Goal: Information Seeking & Learning: Compare options

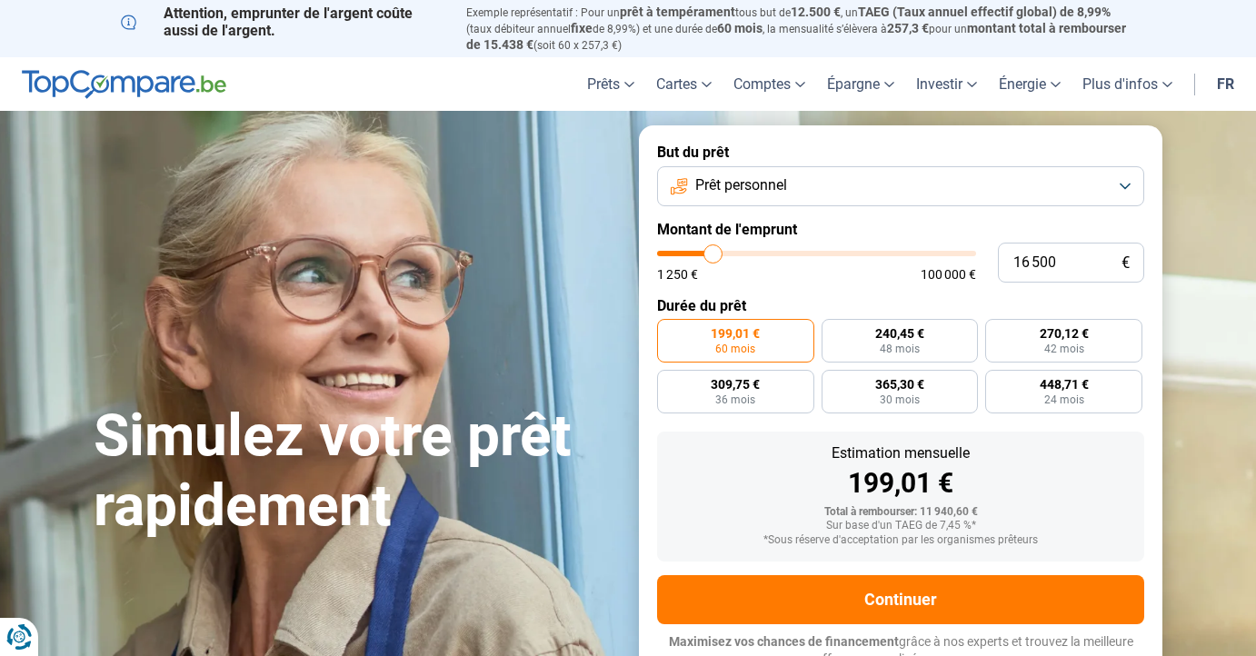
type input "19 250"
type input "19250"
type input "21 250"
type input "21250"
type input "22 750"
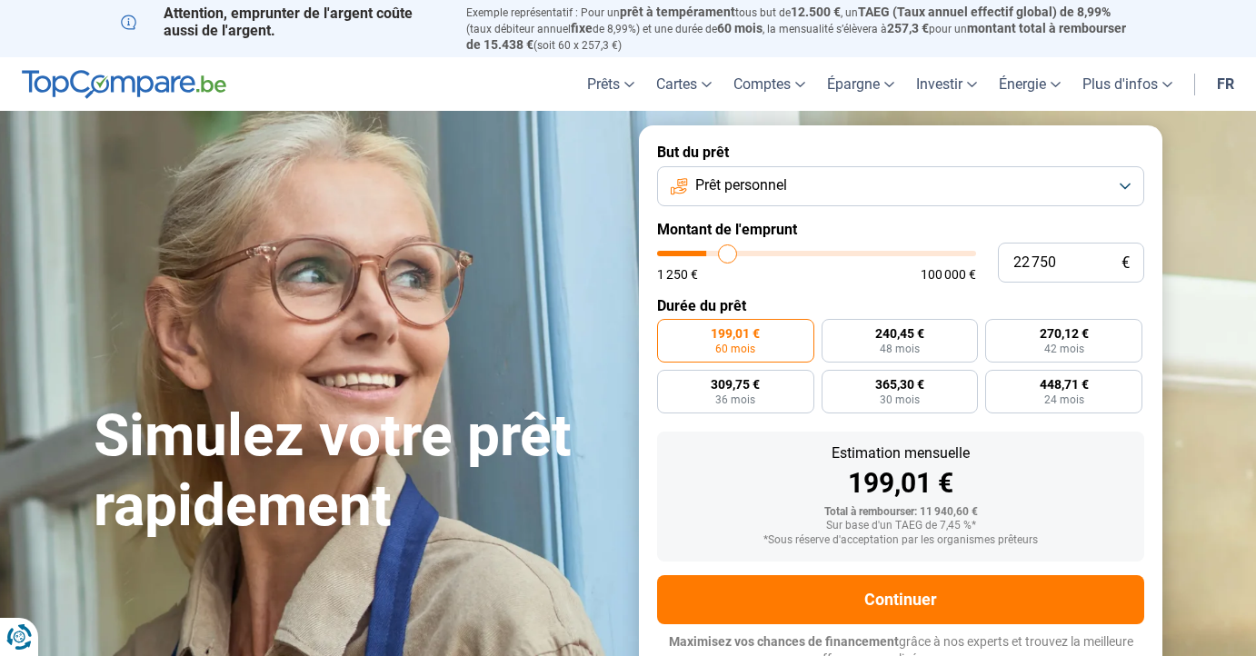
type input "22750"
type input "23 000"
type input "23000"
type input "23 750"
type input "23750"
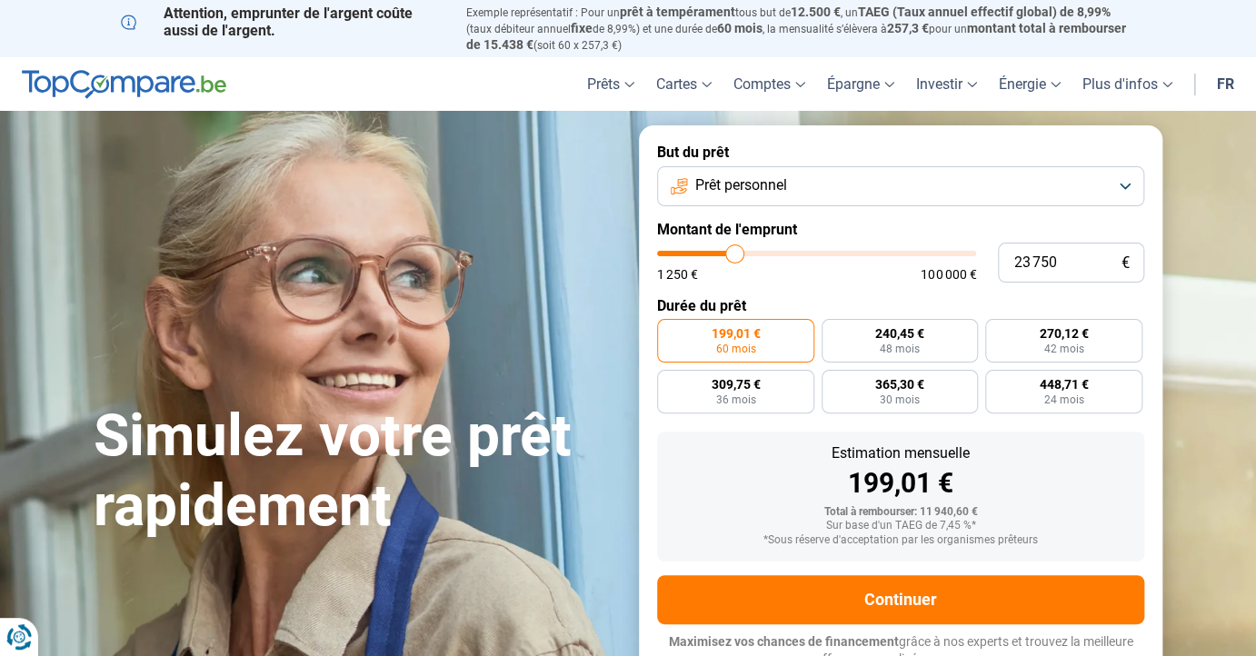
type input "24 000"
type input "24000"
type input "24 750"
type input "24750"
type input "25 250"
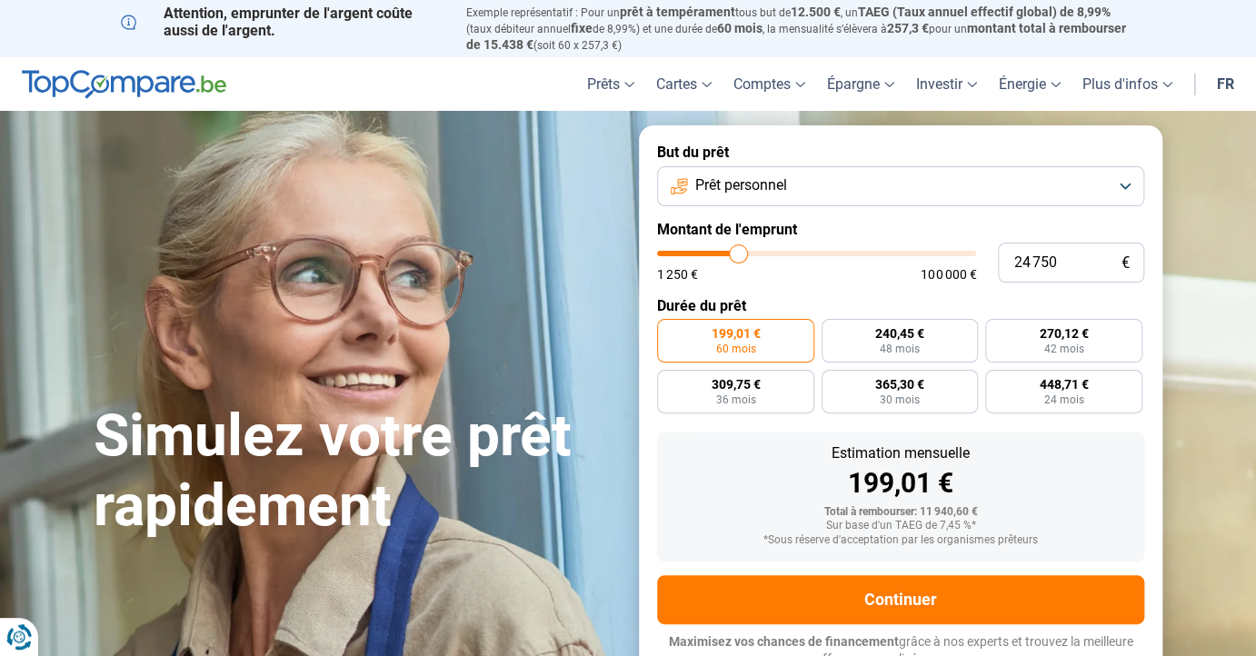
type input "25250"
type input "26 000"
type input "26000"
type input "29 750"
type input "29750"
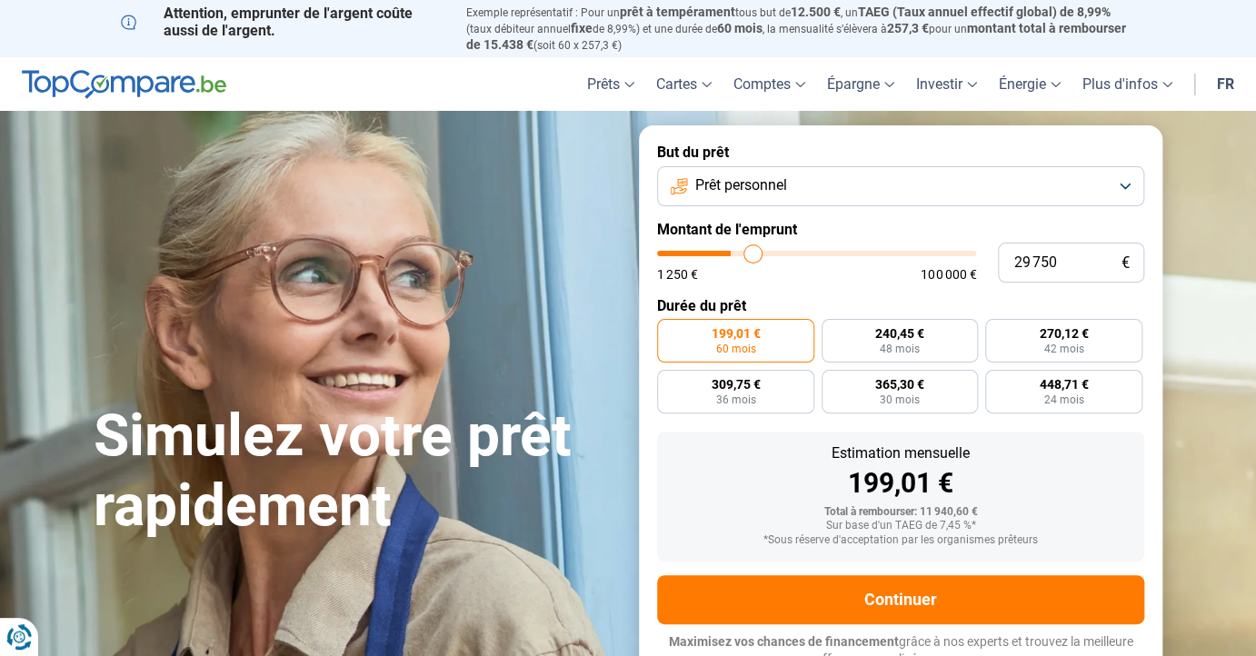
type input "32 250"
type input "32250"
type input "34 750"
type input "34750"
type input "37 000"
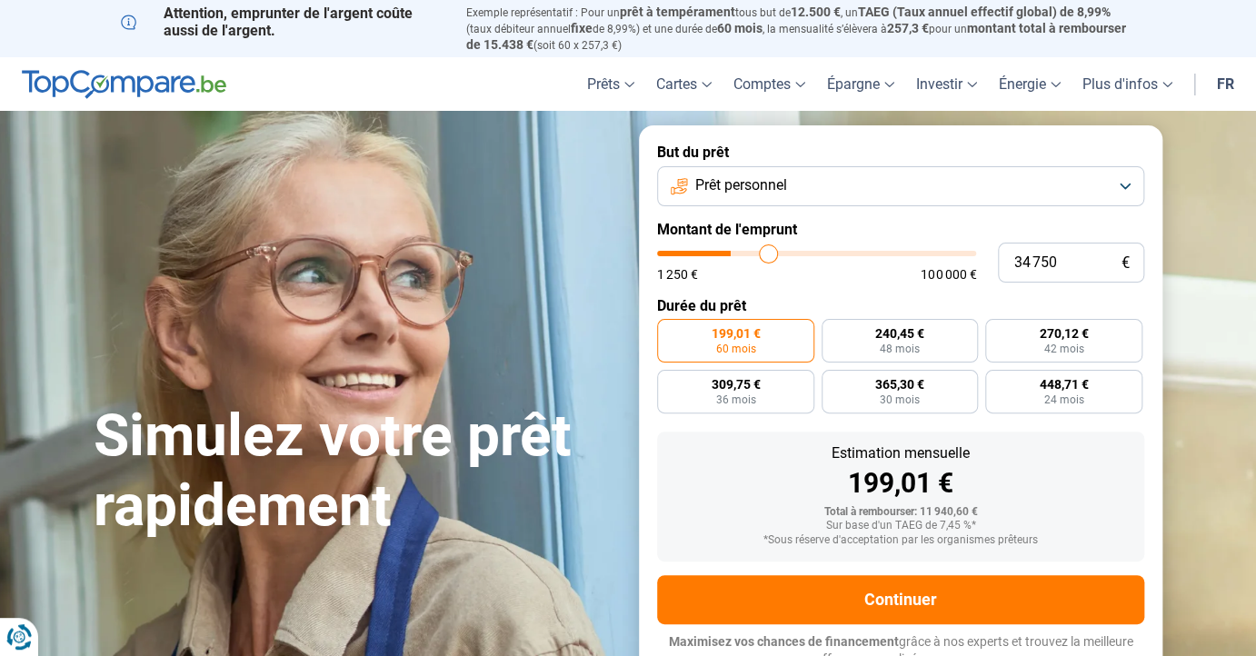
type input "37000"
type input "38 250"
type input "38250"
type input "38 500"
type input "38500"
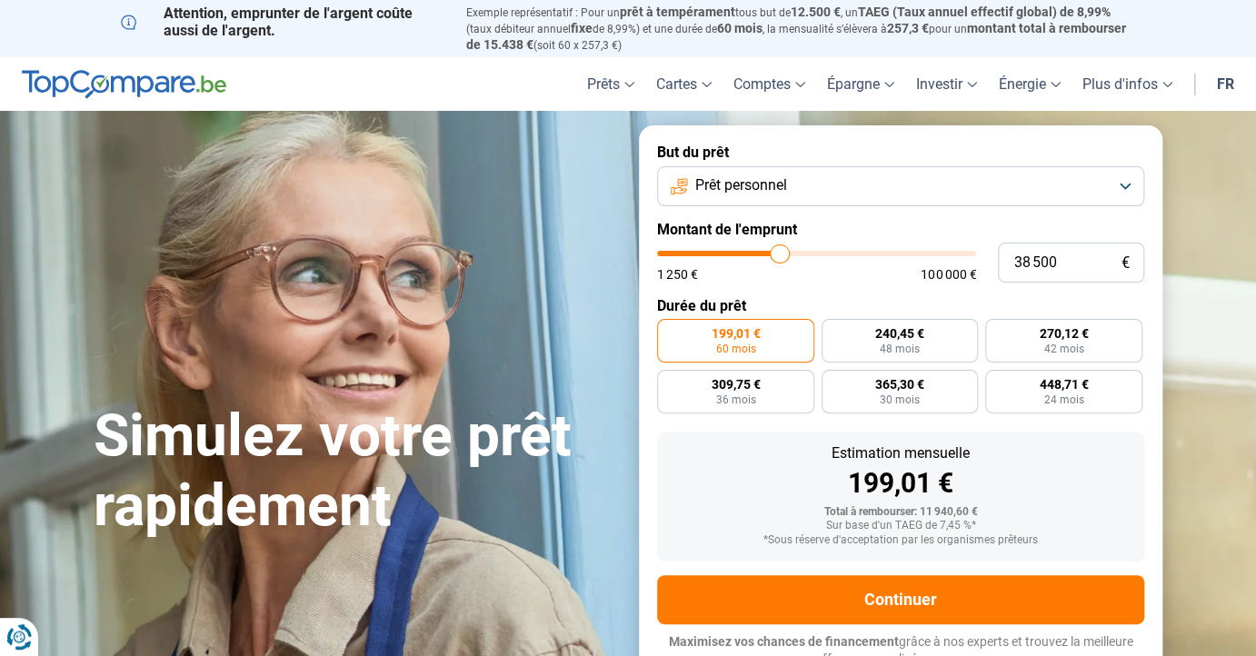
type input "39 000"
type input "39000"
type input "39 250"
type input "39250"
type input "39 500"
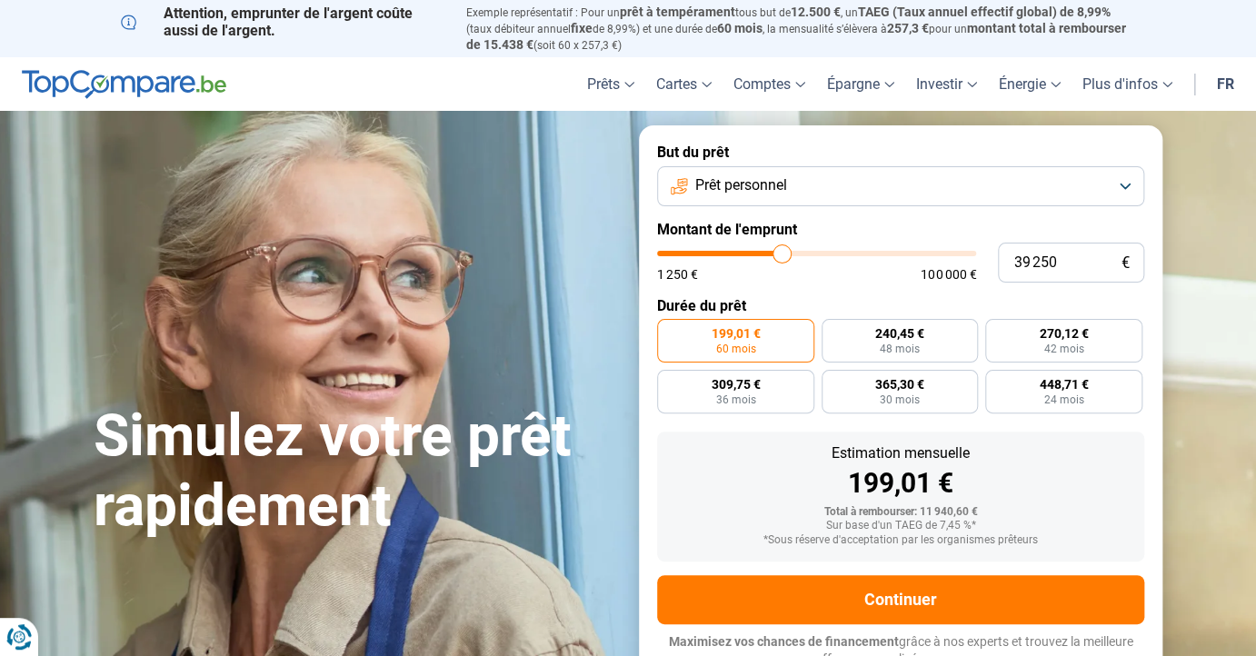
type input "39500"
type input "39 750"
type input "39750"
type input "40 500"
type input "40500"
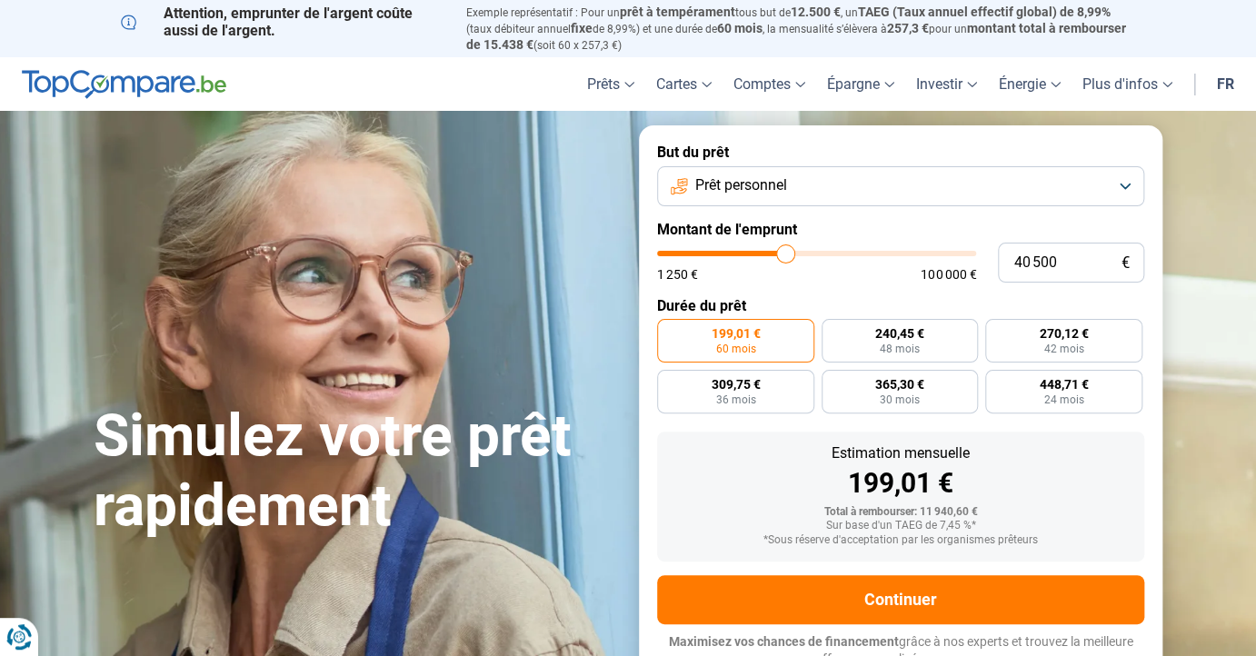
type input "42 000"
type input "42000"
type input "43 000"
type input "43000"
type input "43 250"
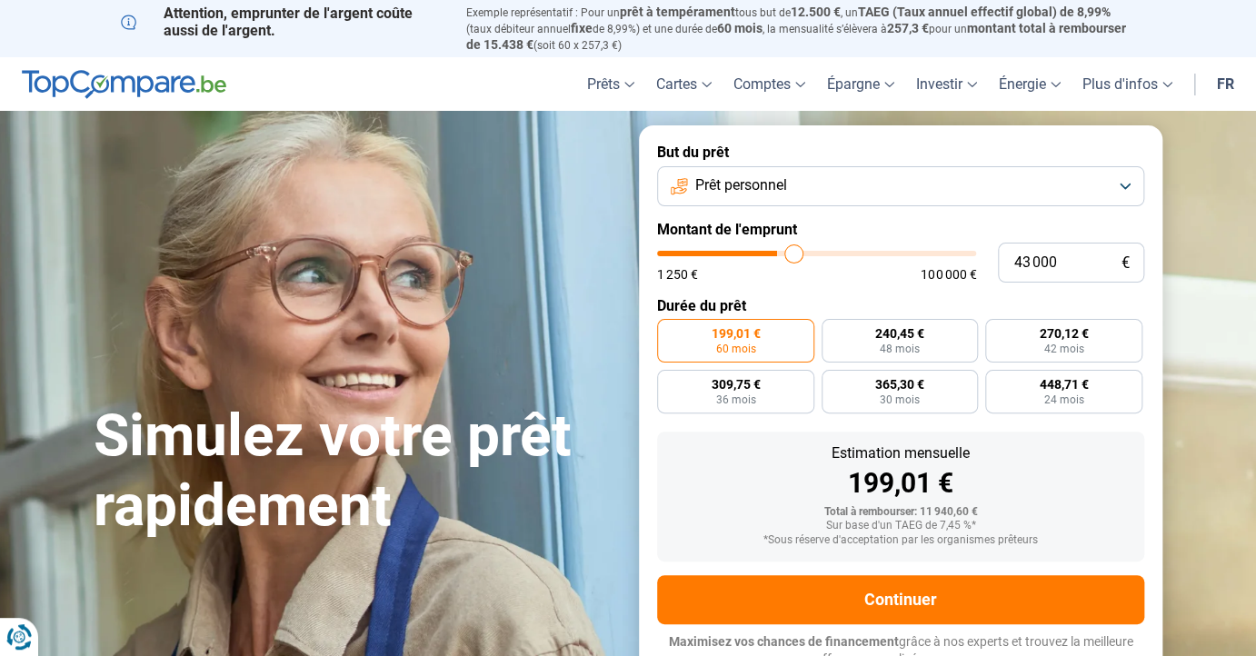
type input "43250"
type input "44 000"
type input "44000"
type input "44 500"
type input "44500"
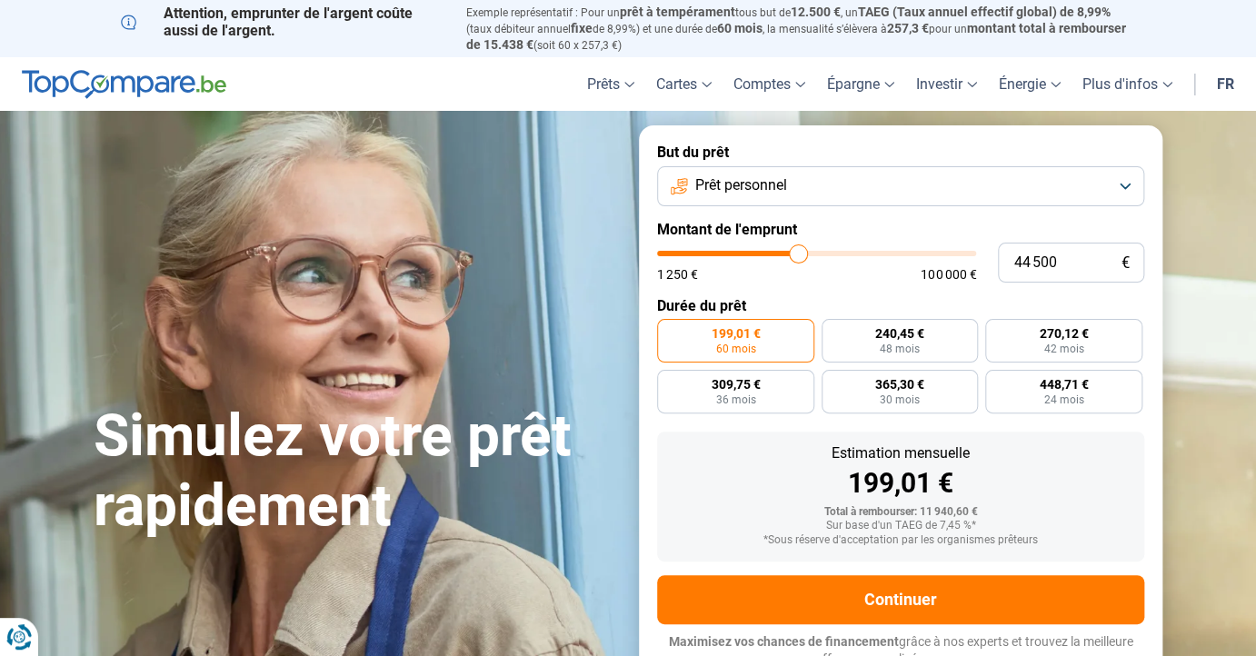
type input "45 000"
type input "45000"
type input "45 250"
type input "45250"
type input "45 500"
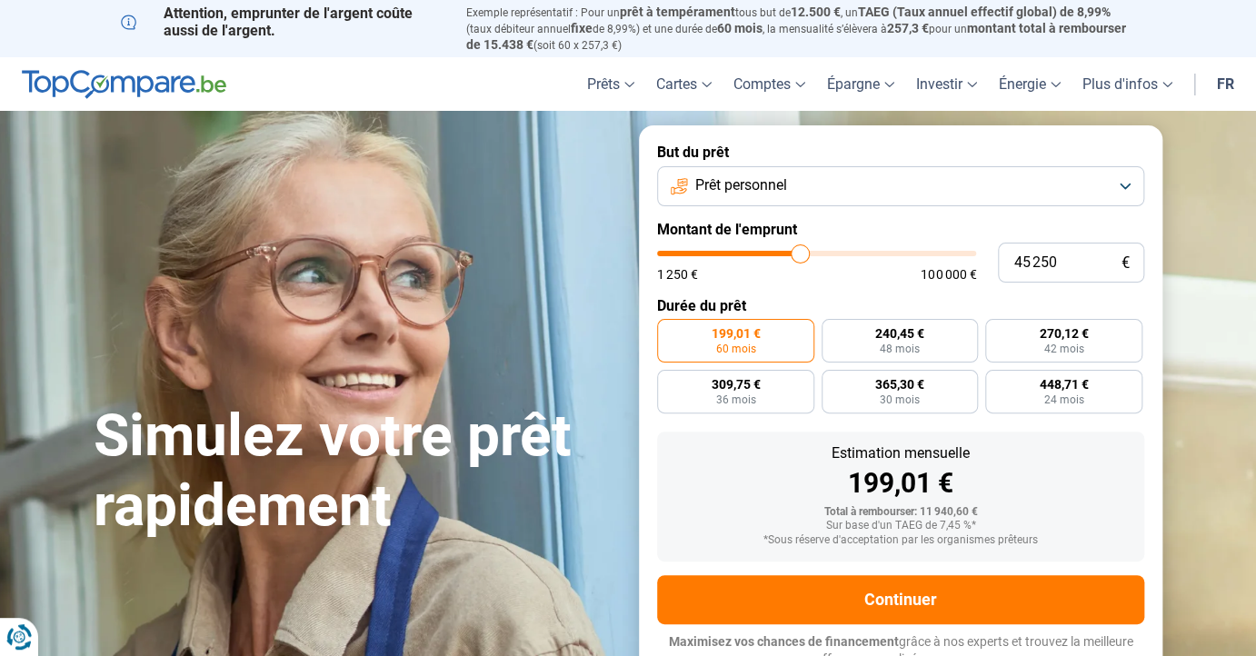
type input "45500"
type input "45 750"
type input "45750"
type input "42 750"
type input "42750"
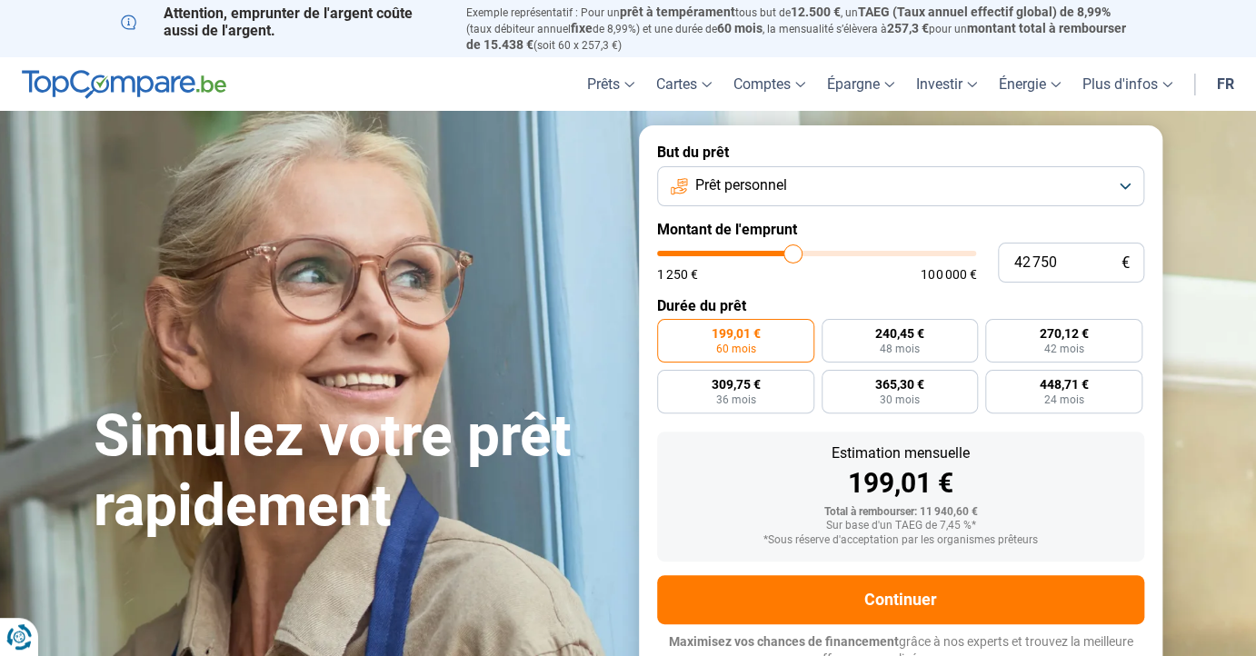
type input "42 250"
type input "42250"
type input "40 750"
type input "40750"
type input "39 750"
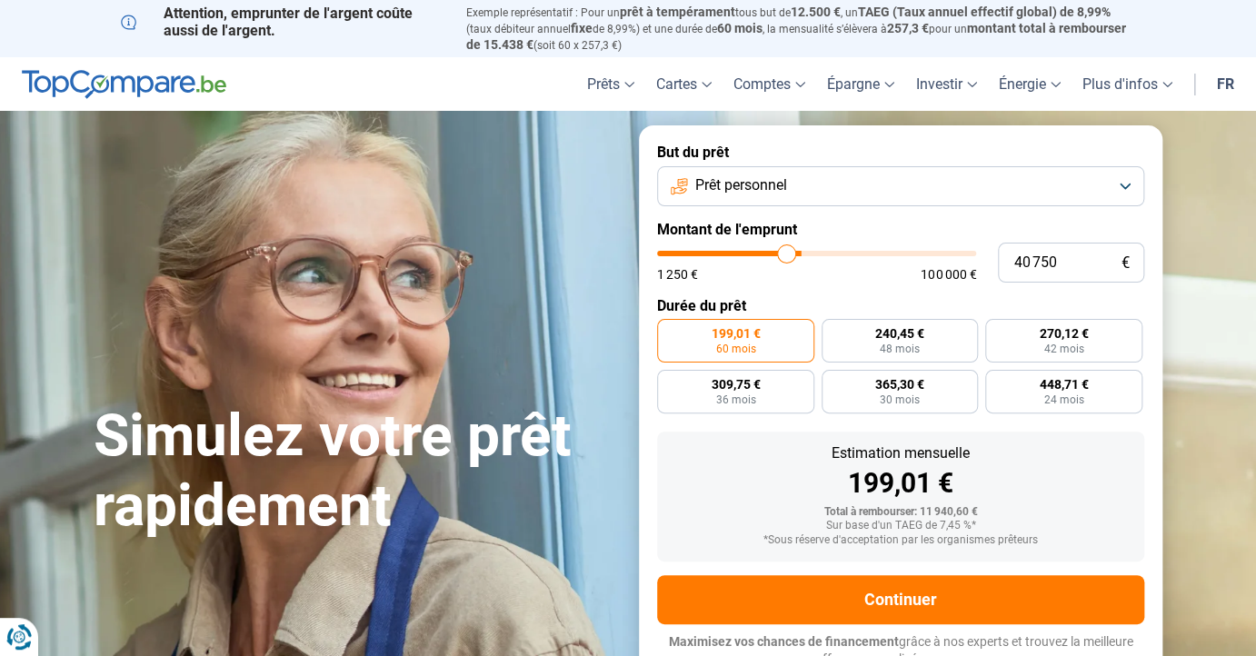
type input "39750"
type input "35 250"
type input "35250"
type input "31 250"
type input "31250"
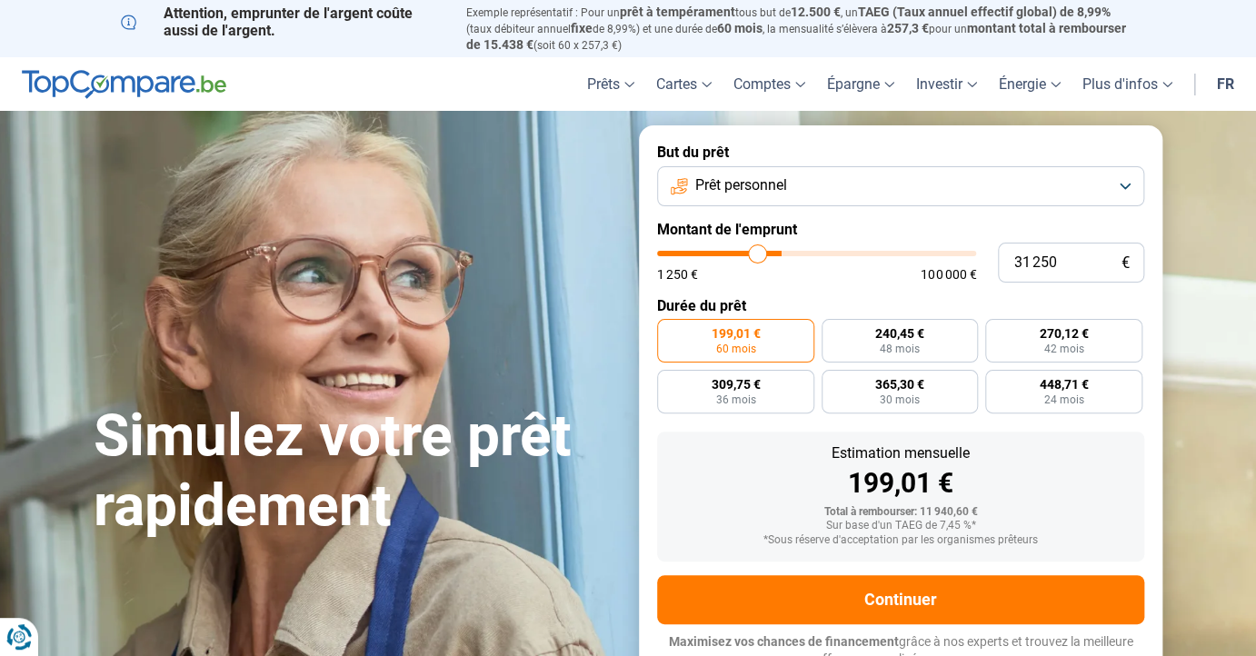
type input "27 000"
type input "27000"
type input "23 000"
type input "23000"
type input "19 500"
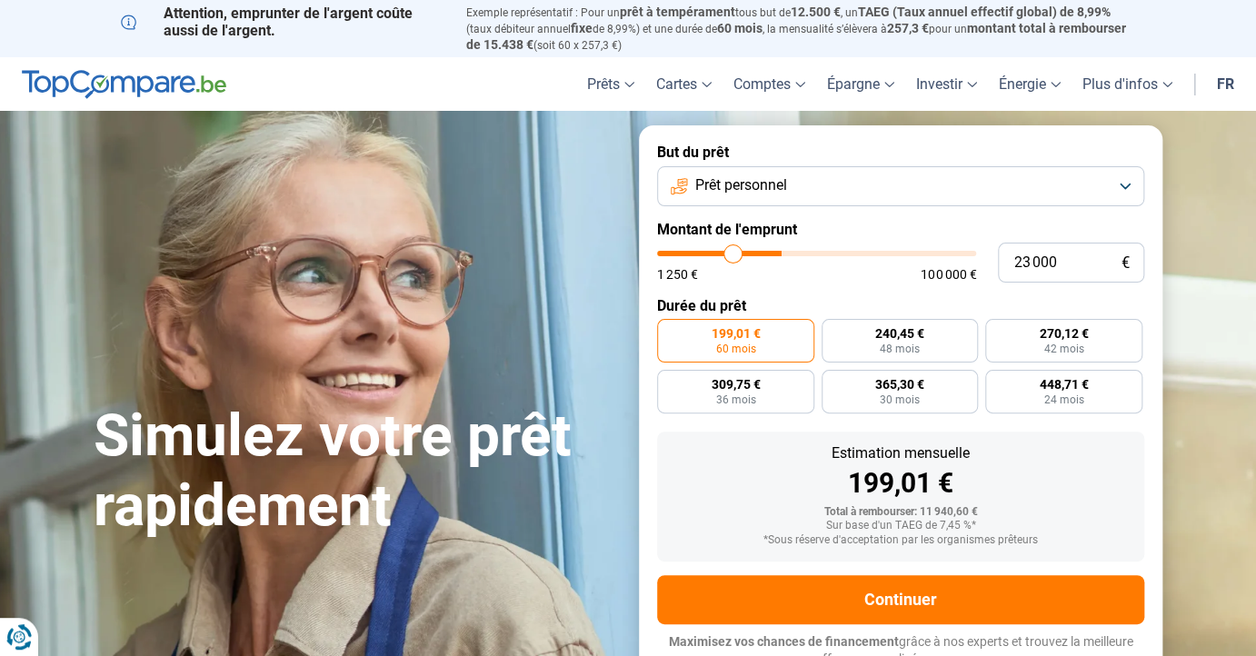
type input "19500"
type input "16 000"
type input "16000"
type input "13 500"
type input "13500"
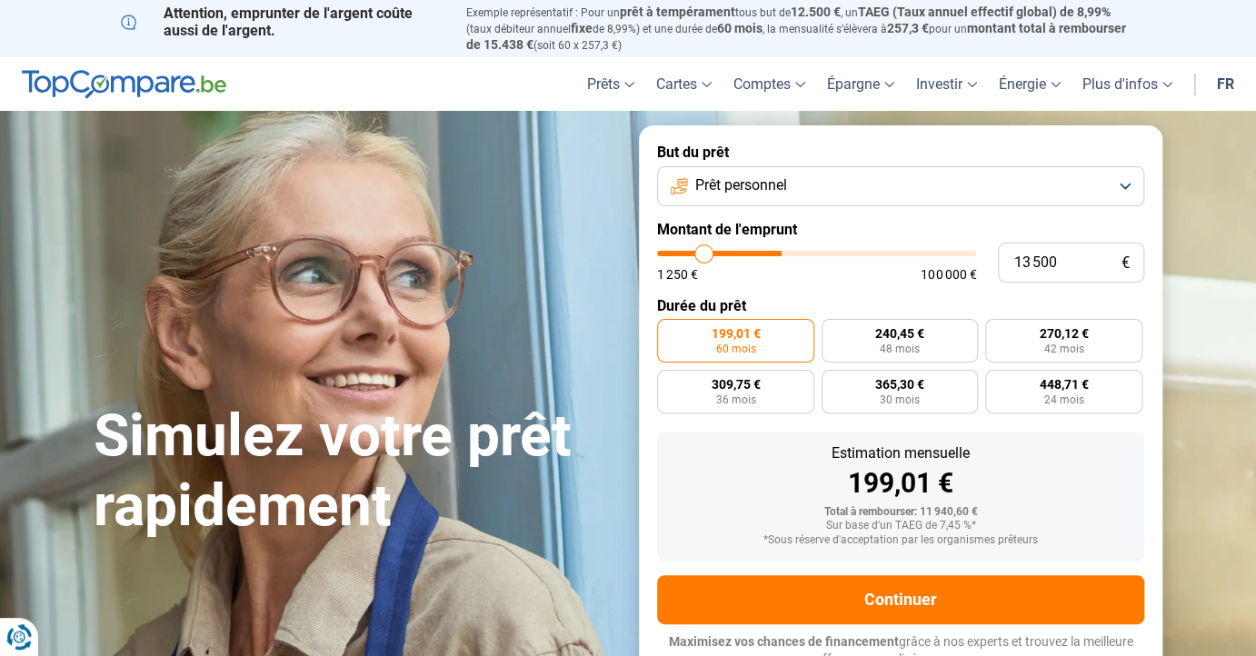
type input "12 750"
type input "12750"
type input "12 250"
type input "12250"
type input "11 500"
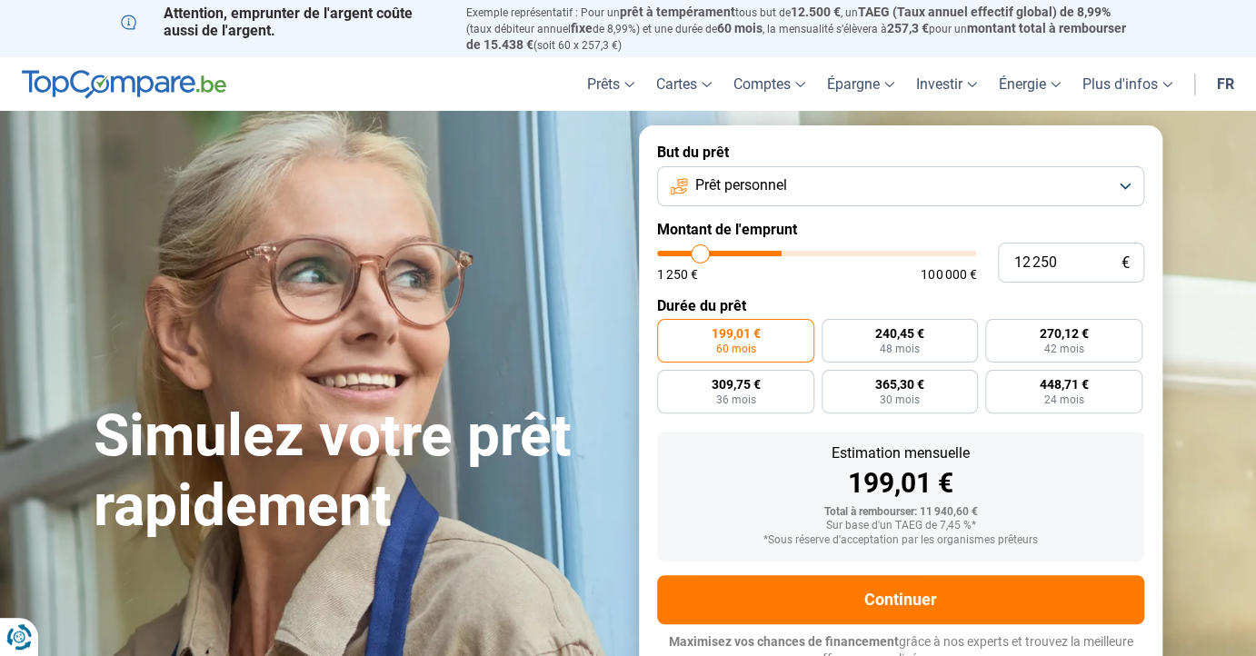
type input "11500"
type input "11 250"
type input "11250"
click at [697, 251] on input "range" at bounding box center [816, 253] width 319 height 5
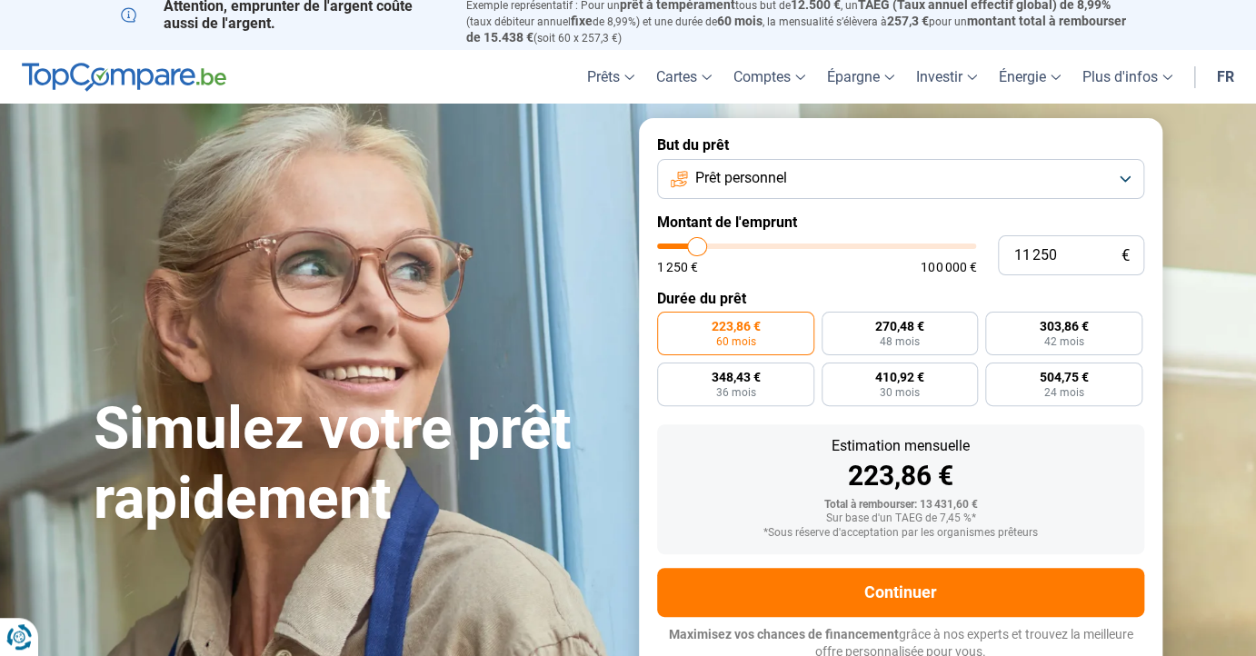
scroll to position [13, 0]
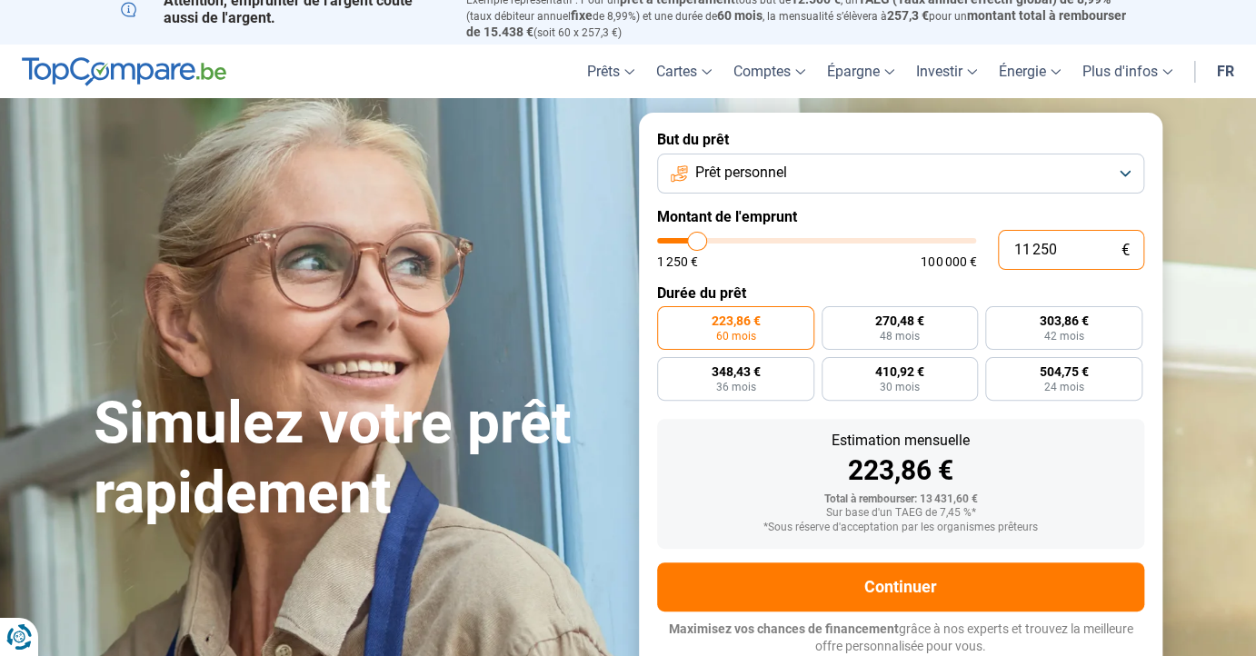
drag, startPoint x: 1009, startPoint y: 250, endPoint x: 1076, endPoint y: 248, distance: 67.3
click at [1076, 248] on input "11 250" at bounding box center [1071, 250] width 146 height 40
type input "1"
type input "1250"
type input "10"
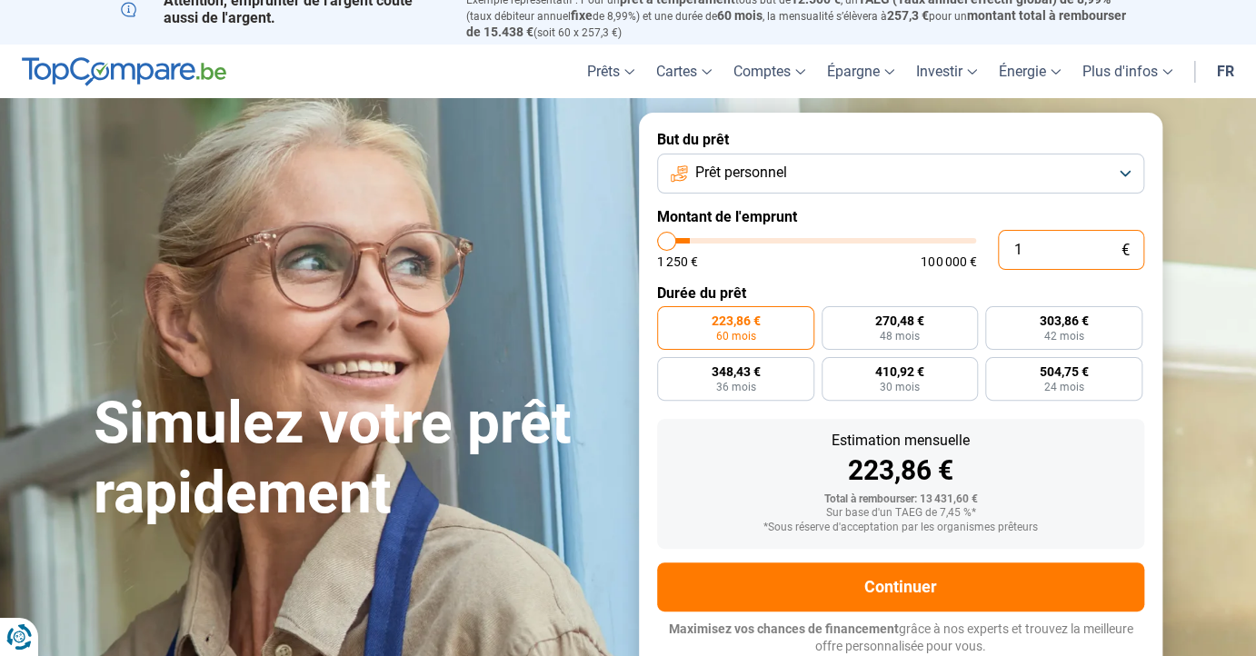
type input "1250"
type input "105"
type input "1250"
type input "1 055"
type input "1250"
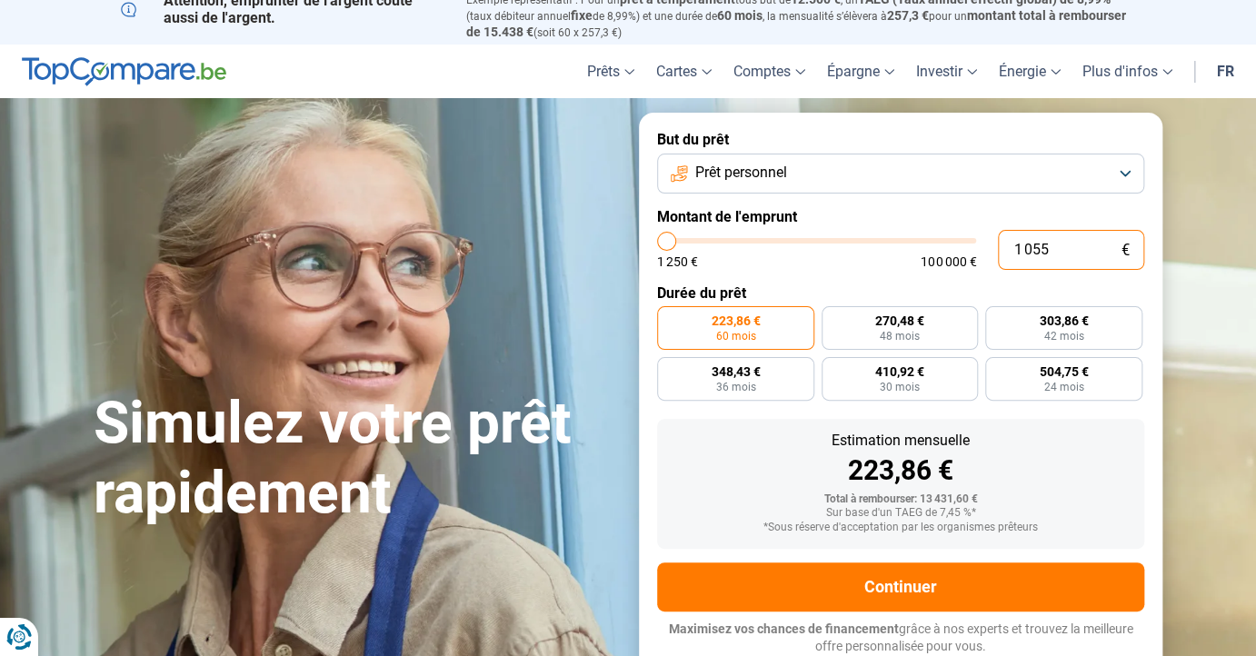
type input "105"
type input "1250"
type input "1 050"
type input "1250"
type input "10 500"
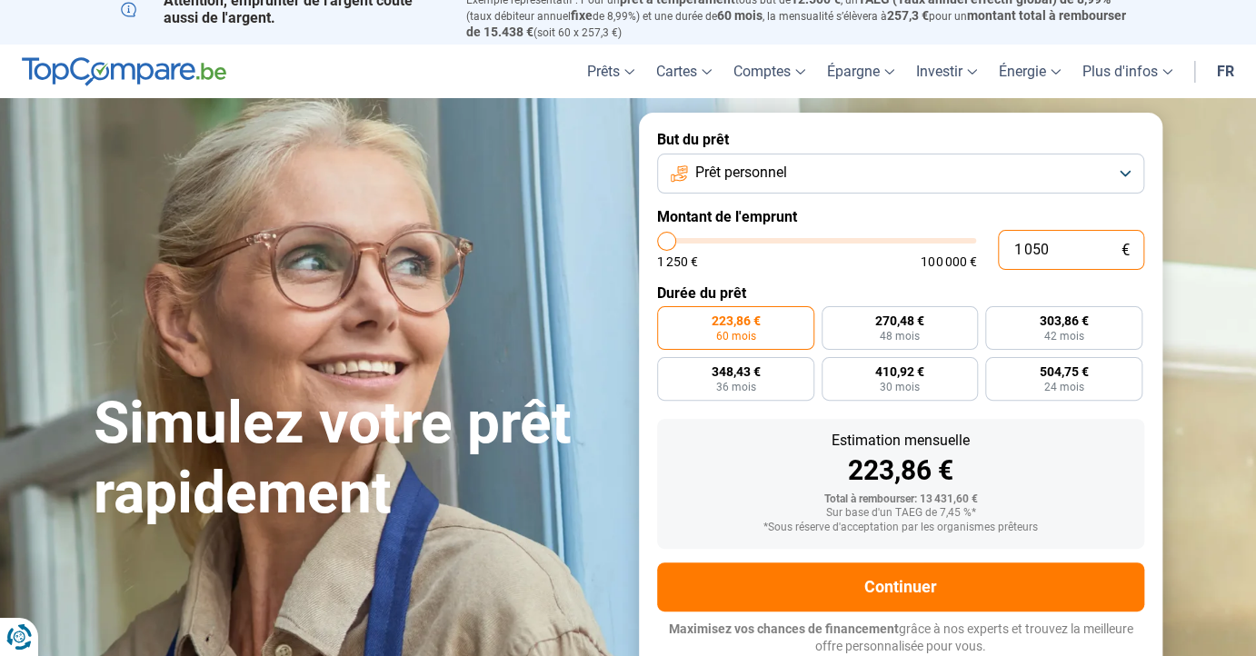
type input "10500"
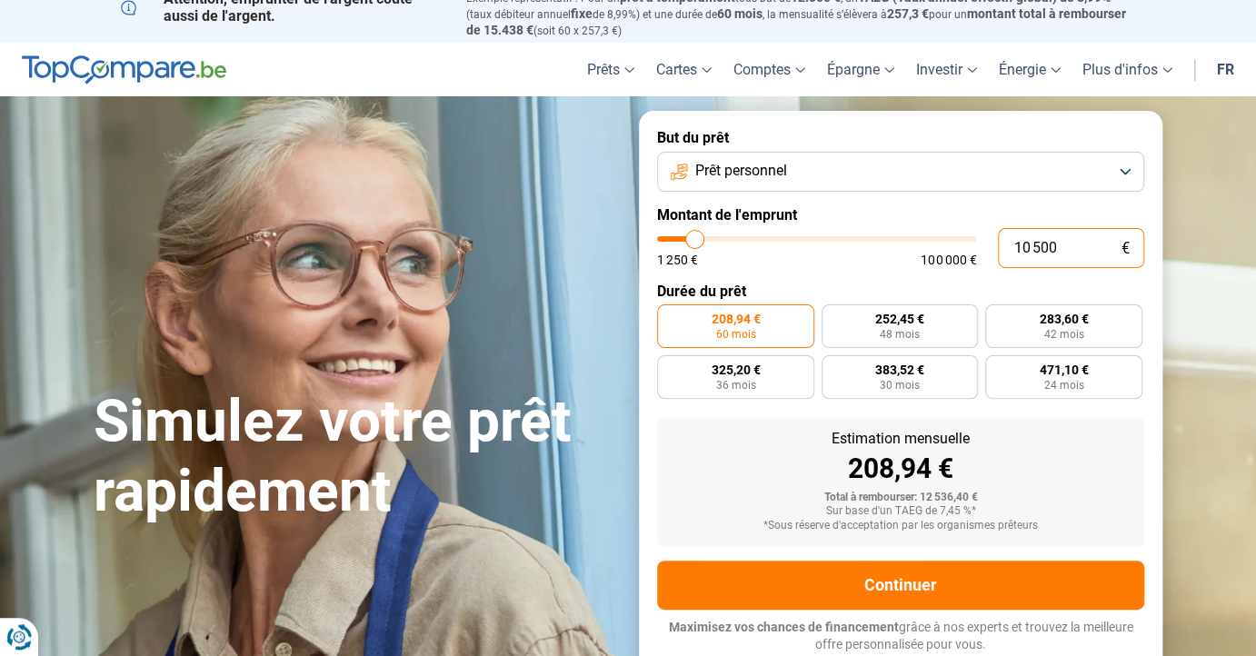
scroll to position [109, 0]
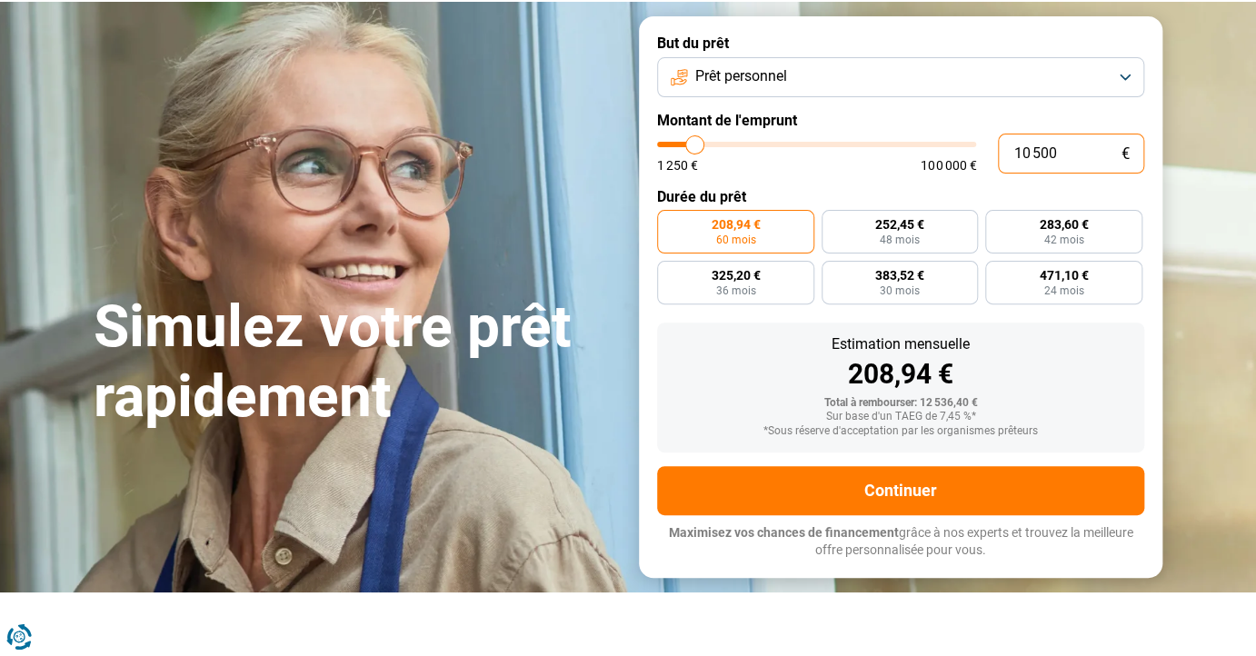
drag, startPoint x: 1056, startPoint y: 149, endPoint x: 994, endPoint y: 157, distance: 62.3
click at [998, 157] on input "10 500" at bounding box center [1071, 154] width 146 height 40
type input "9"
type input "1250"
type input "95"
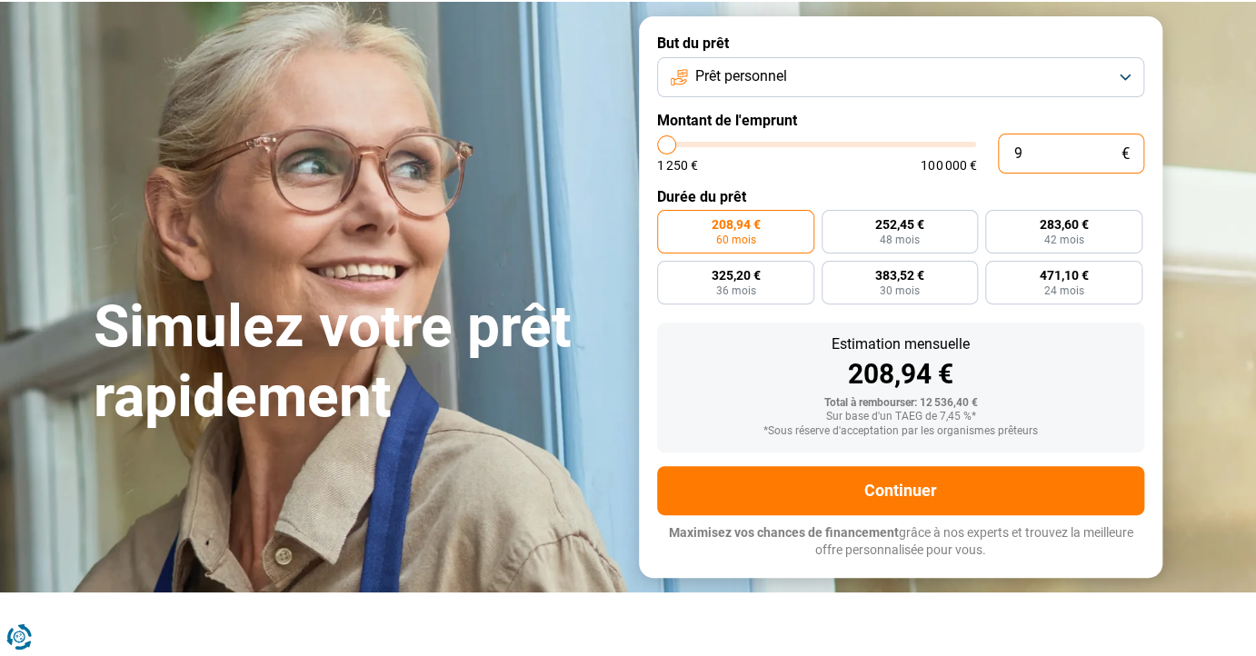
type input "1250"
type input "950"
type input "1250"
type input "9 500"
type input "9500"
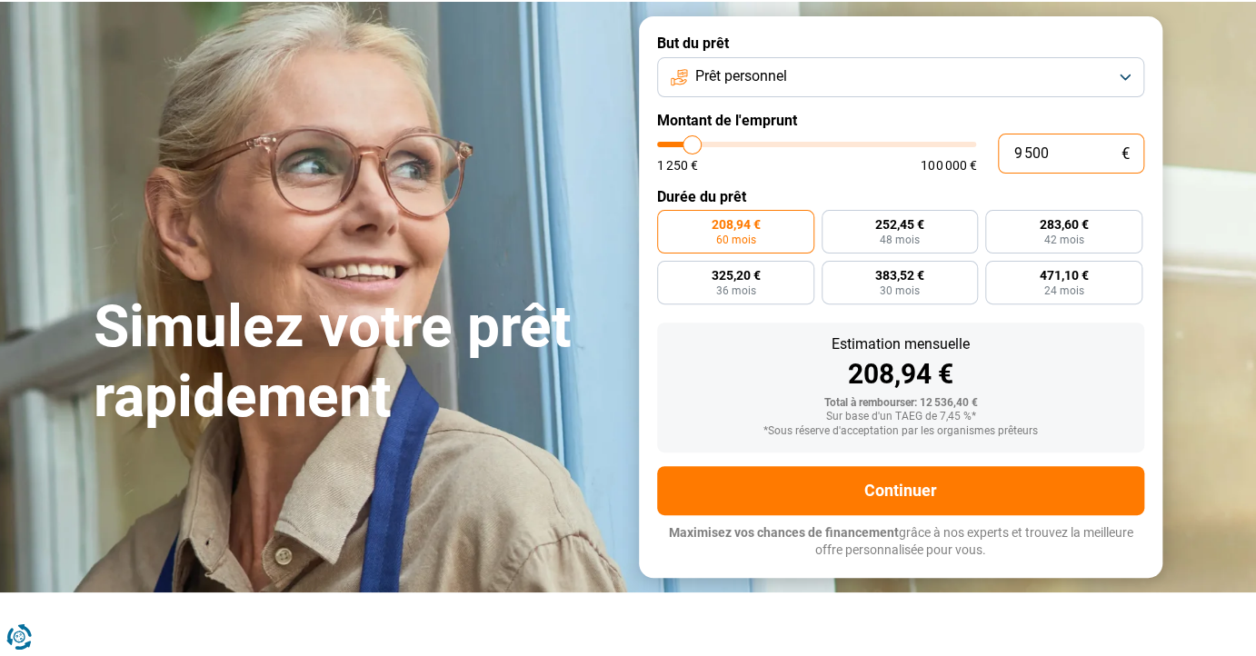
radio input "true"
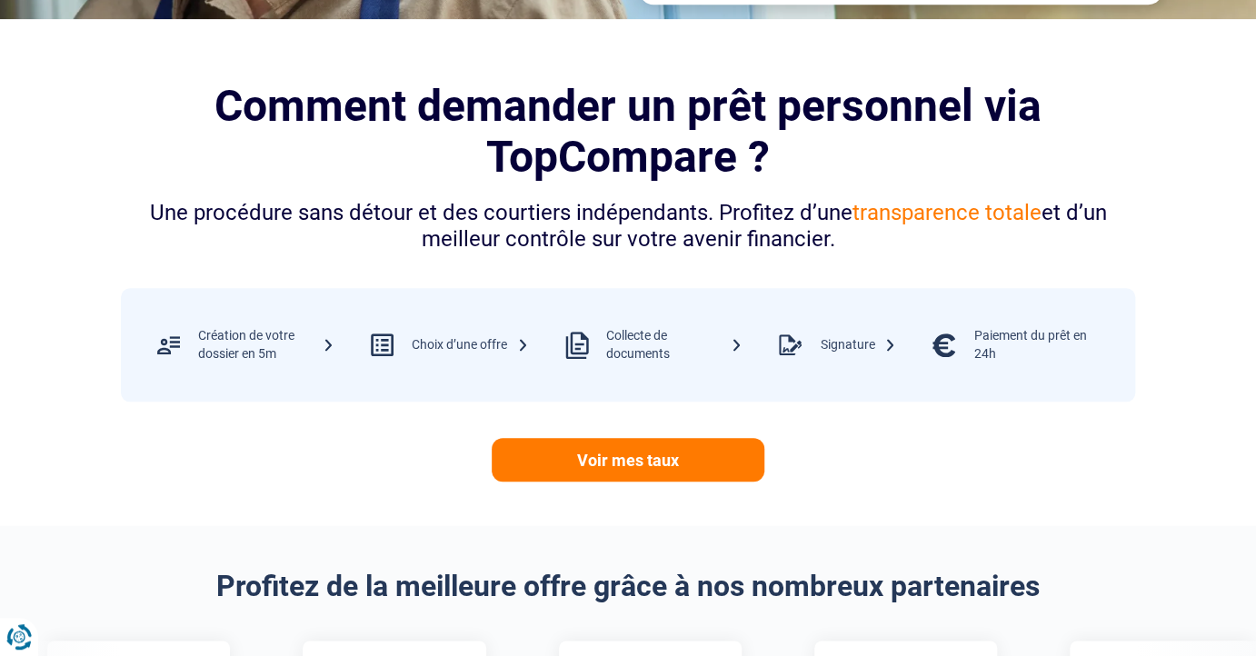
scroll to position [684, 0]
